Goal: Navigation & Orientation: Find specific page/section

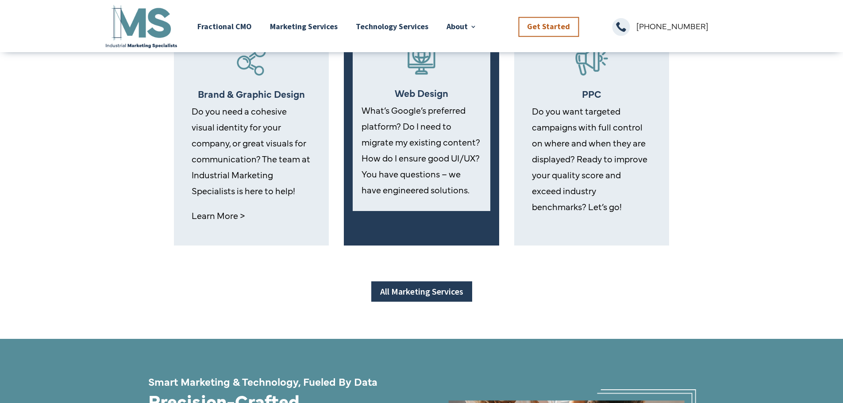
scroll to position [753, 0]
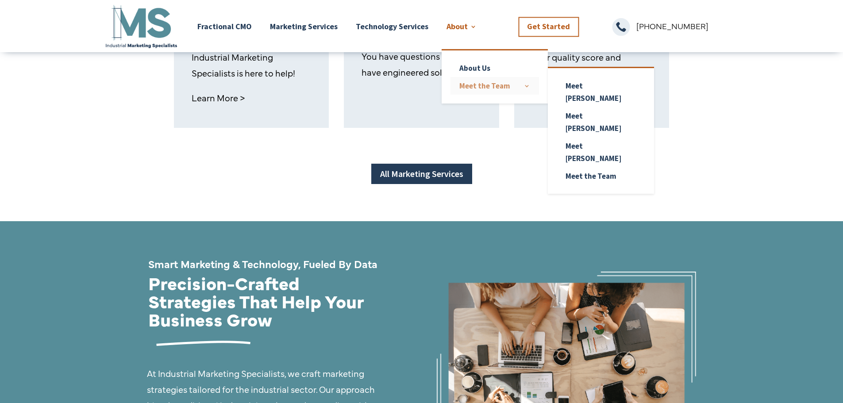
click at [479, 86] on link "Meet the Team" at bounding box center [495, 86] width 89 height 18
click at [467, 87] on link "Meet the Team" at bounding box center [495, 86] width 89 height 18
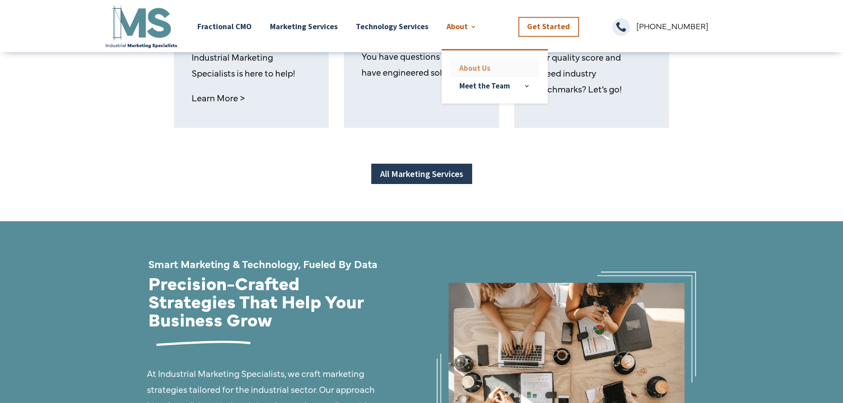
click at [472, 65] on link "About Us" at bounding box center [495, 68] width 89 height 18
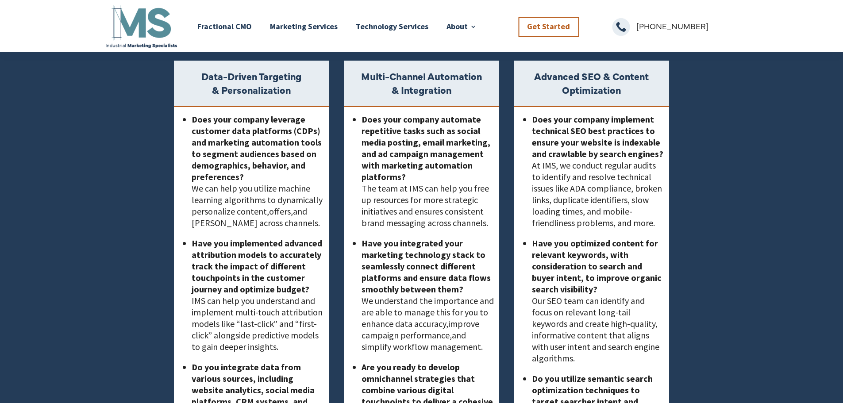
scroll to position [1638, 0]
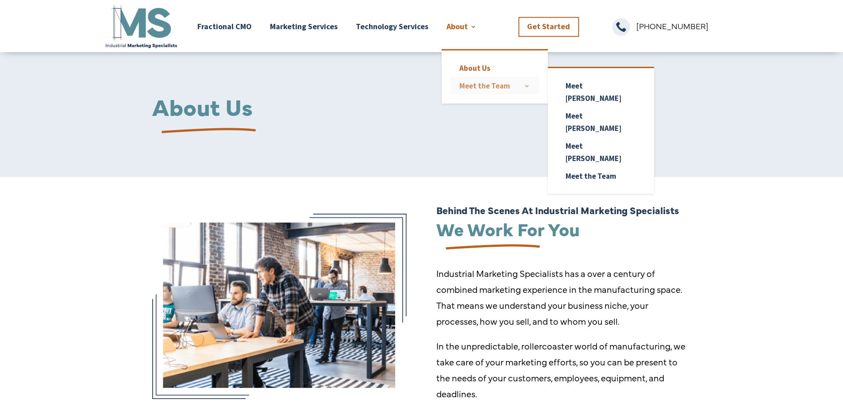
click at [475, 83] on link "Meet the Team" at bounding box center [495, 86] width 89 height 18
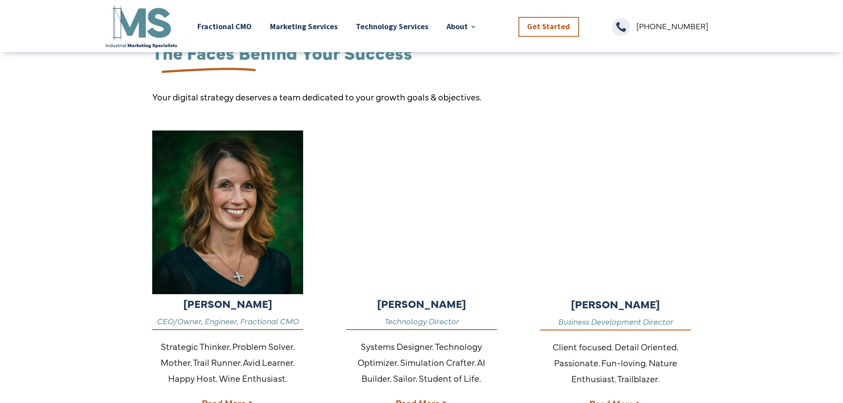
scroll to position [177, 0]
